Goal: Task Accomplishment & Management: Manage account settings

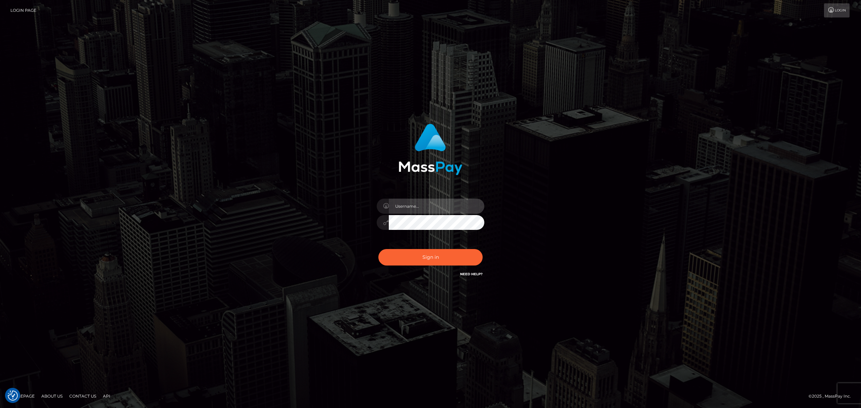
click at [400, 206] on input "text" at bounding box center [437, 206] width 96 height 15
type input "Eric"
click at [442, 252] on button "Sign in" at bounding box center [431, 257] width 104 height 16
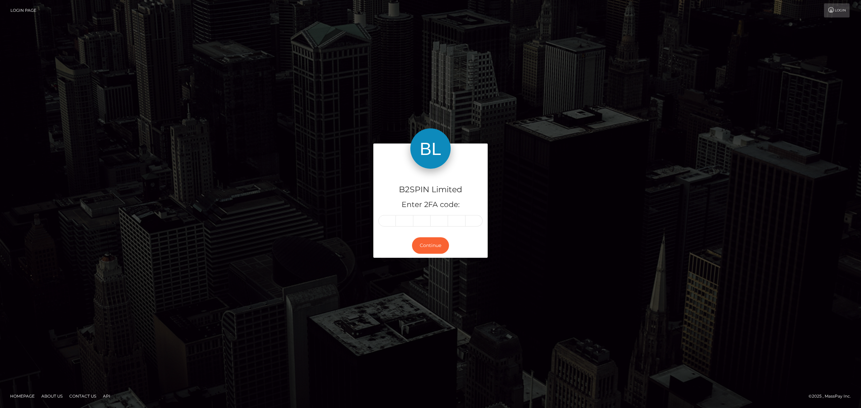
drag, startPoint x: 202, startPoint y: 188, endPoint x: 427, endPoint y: 200, distance: 225.0
click at [202, 188] on div "B2SPIN Limited Enter 2FA code: Continue" at bounding box center [430, 204] width 861 height 222
click at [385, 224] on input "text" at bounding box center [387, 220] width 17 height 11
paste input "0"
type input "0"
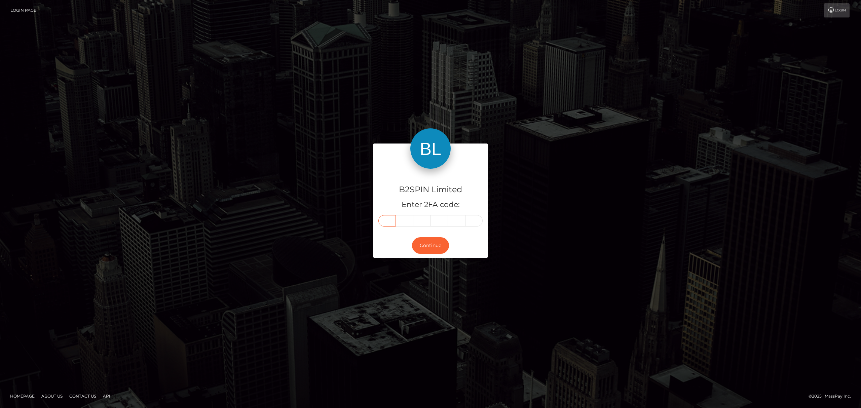
type input "8"
type input "7"
type input "2"
type input "8"
type input "2"
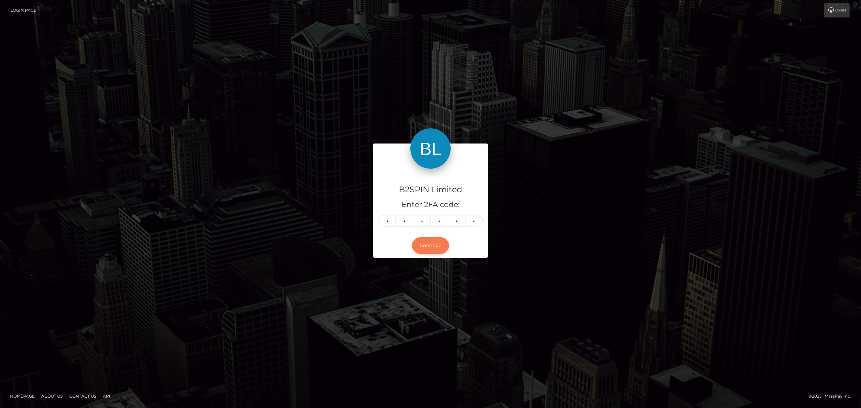
click at [432, 240] on button "Continue" at bounding box center [430, 246] width 37 height 16
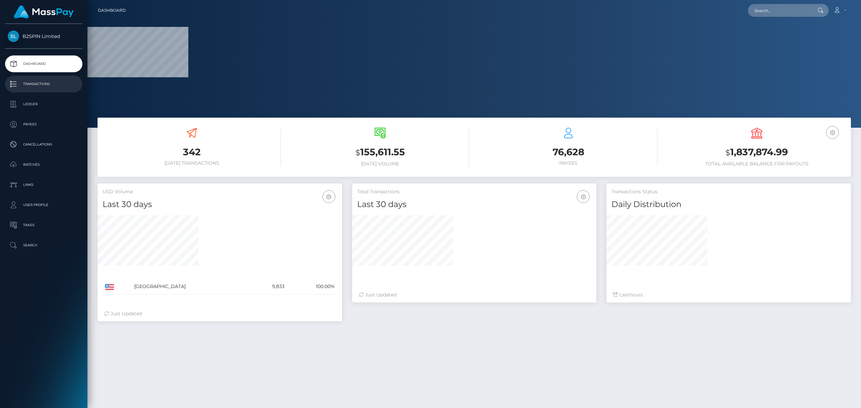
click at [49, 80] on p "Transactions" at bounding box center [44, 84] width 72 height 10
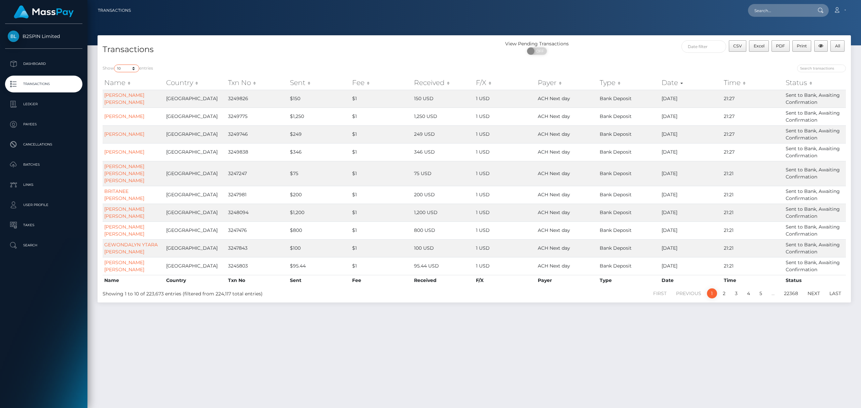
click at [127, 70] on select "10 25 50 100 250 500 1,000 3,500" at bounding box center [126, 69] width 25 height 8
select select "3500"
click at [115, 65] on select "10 25 50 100 250 500 1,000 3,500" at bounding box center [126, 69] width 25 height 8
click at [535, 52] on span at bounding box center [531, 50] width 9 height 7
checkbox input "true"
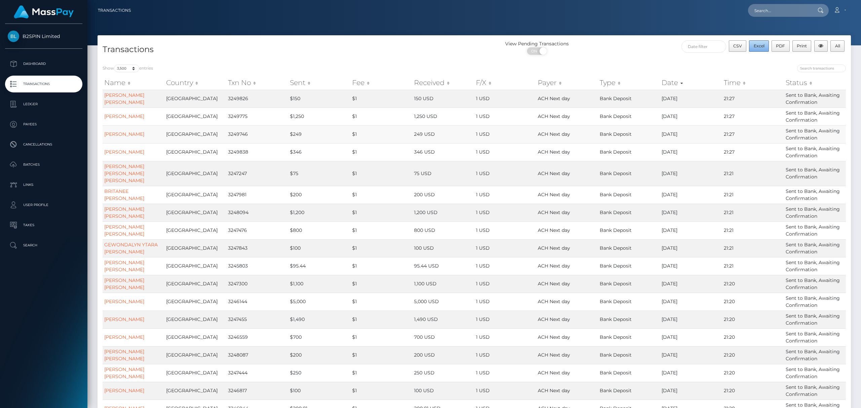
drag, startPoint x: 761, startPoint y: 46, endPoint x: 707, endPoint y: 137, distance: 105.6
click at [761, 46] on span "Excel" at bounding box center [759, 45] width 11 height 5
